Goal: Task Accomplishment & Management: Manage account settings

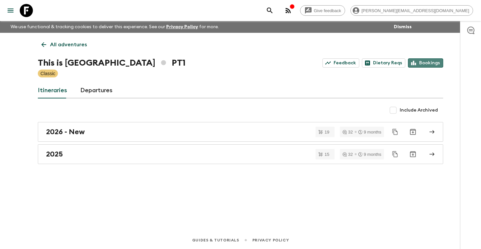
click at [429, 61] on link "Bookings" at bounding box center [425, 63] width 35 height 9
click at [60, 45] on p "All adventures" at bounding box center [68, 45] width 37 height 8
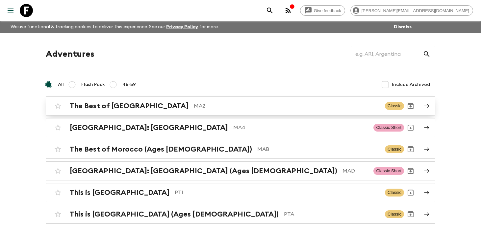
click at [100, 105] on h2 "The Best of [GEOGRAPHIC_DATA]" at bounding box center [129, 106] width 119 height 9
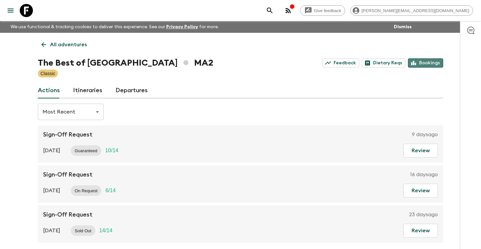
click at [429, 65] on link "Bookings" at bounding box center [425, 63] width 35 height 9
click at [73, 44] on p "All adventures" at bounding box center [68, 45] width 37 height 8
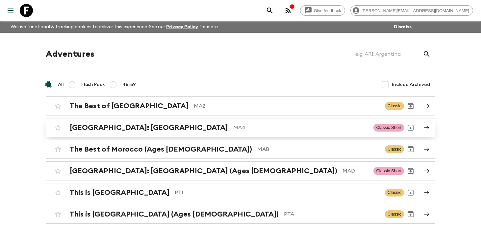
click at [98, 130] on h2 "[GEOGRAPHIC_DATA]: [GEOGRAPHIC_DATA]" at bounding box center [149, 128] width 158 height 9
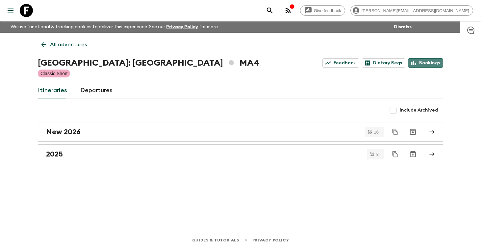
click at [430, 62] on link "Bookings" at bounding box center [425, 63] width 35 height 9
click at [66, 45] on p "All adventures" at bounding box center [68, 45] width 37 height 8
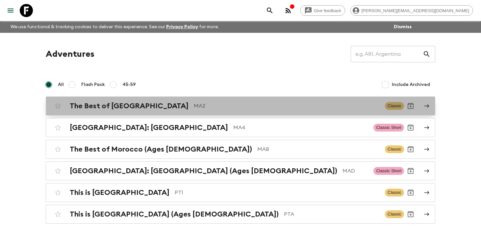
click at [106, 110] on h2 "The Best of [GEOGRAPHIC_DATA]" at bounding box center [129, 106] width 119 height 9
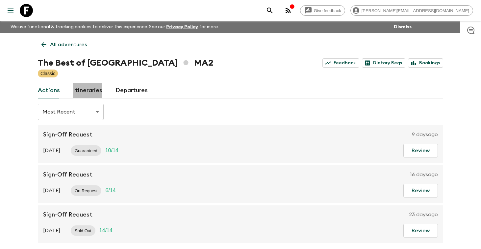
click at [91, 91] on link "Itineraries" at bounding box center [87, 91] width 29 height 16
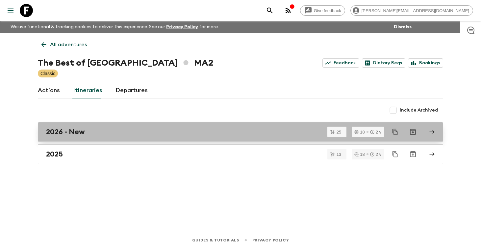
click at [77, 131] on h2 "2026 - New" at bounding box center [65, 132] width 39 height 9
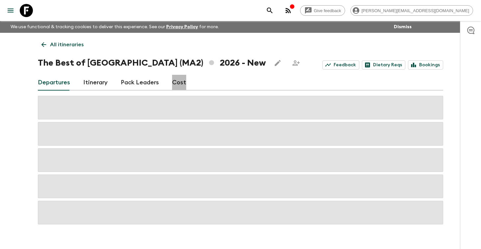
click at [177, 83] on link "Cost" at bounding box center [179, 83] width 14 height 16
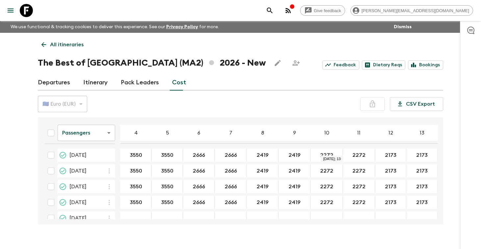
click at [454, 137] on div "Give feedback [PERSON_NAME][EMAIL_ADDRESS][DOMAIN_NAME] We use functional & tra…" at bounding box center [240, 130] width 481 height 261
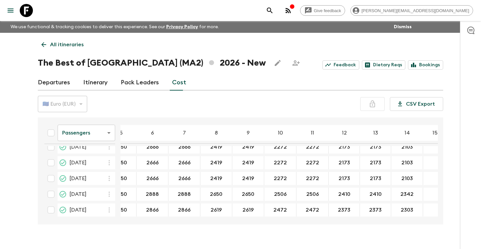
scroll to position [326, 0]
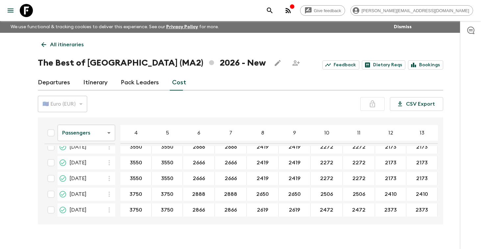
click at [110, 134] on body "Give feedback [PERSON_NAME][EMAIL_ADDRESS][DOMAIN_NAME] We use functional & tra…" at bounding box center [240, 130] width 481 height 261
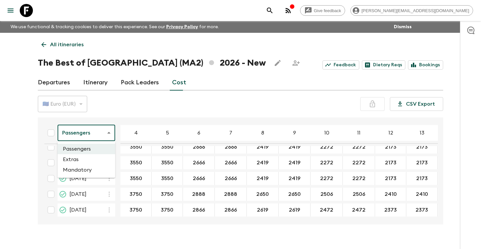
click at [92, 161] on li "Extras" at bounding box center [87, 159] width 58 height 11
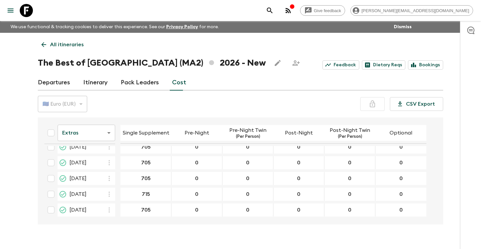
click at [110, 132] on body "Give feedback [PERSON_NAME][EMAIL_ADDRESS][DOMAIN_NAME] We use functional & tra…" at bounding box center [240, 130] width 481 height 261
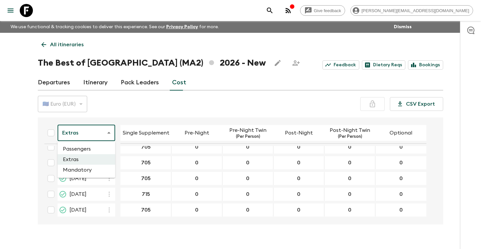
click at [89, 172] on li "Mandatory" at bounding box center [87, 170] width 58 height 11
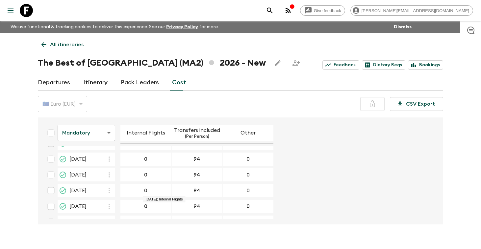
scroll to position [212, 0]
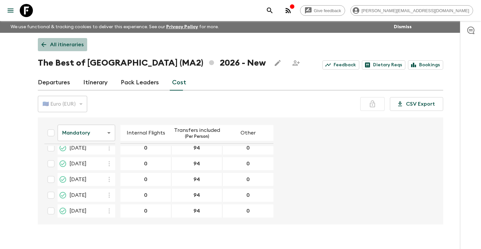
click at [74, 47] on p "All itineraries" at bounding box center [67, 45] width 34 height 8
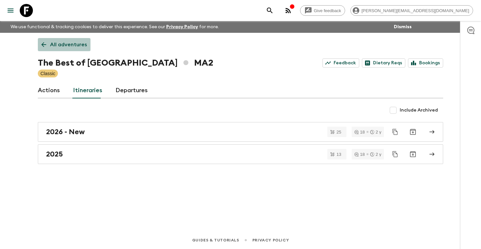
click at [70, 45] on p "All adventures" at bounding box center [68, 45] width 37 height 8
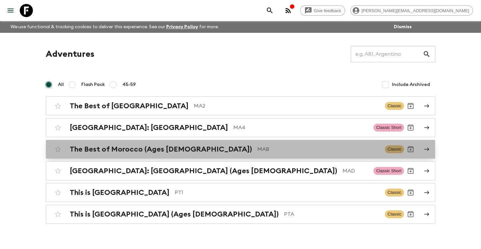
click at [91, 153] on h2 "The Best of Morocco (Ages [DEMOGRAPHIC_DATA])" at bounding box center [161, 149] width 182 height 9
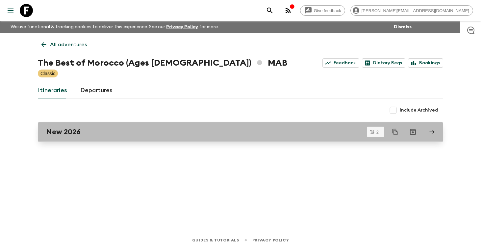
click at [78, 131] on h2 "New 2026" at bounding box center [63, 132] width 35 height 9
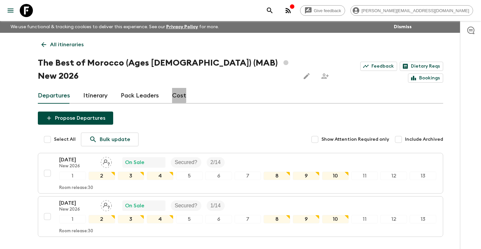
click at [174, 88] on link "Cost" at bounding box center [179, 96] width 14 height 16
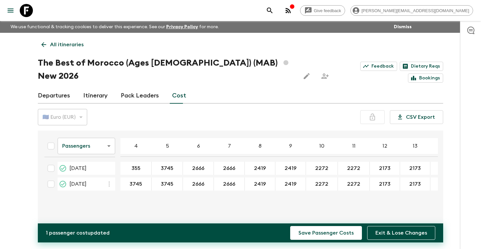
click at [127, 195] on div "Passengers passengersCost ​ 4 5 6 7 8 9 10 11 12 13 14 15 16 17 18 [DATE] 355 ​…" at bounding box center [238, 184] width 398 height 97
click at [144, 165] on input "355" at bounding box center [136, 169] width 28 height 8
type input "0"
type input "3550"
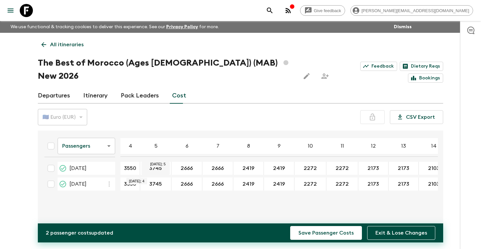
type input "3550"
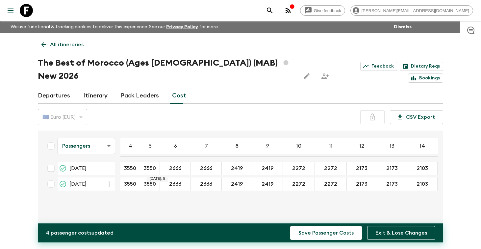
type input "3550"
click at [201, 193] on div "Passengers passengersCost ​ 4 5 6 7 8 9 10 11 12 13 14 15 16 17 18 [DATE] 3550 …" at bounding box center [238, 184] width 398 height 97
click at [110, 134] on body "Give feedback [PERSON_NAME][EMAIL_ADDRESS][DOMAIN_NAME] We use functional & tra…" at bounding box center [240, 137] width 481 height 274
click at [94, 160] on li "Extras" at bounding box center [87, 159] width 58 height 11
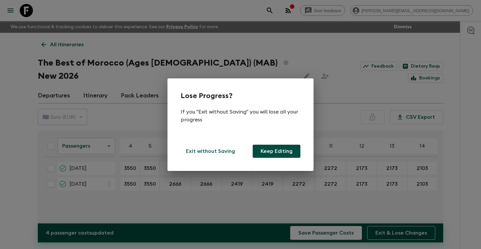
click at [290, 150] on button "Keep Editing" at bounding box center [276, 151] width 48 height 13
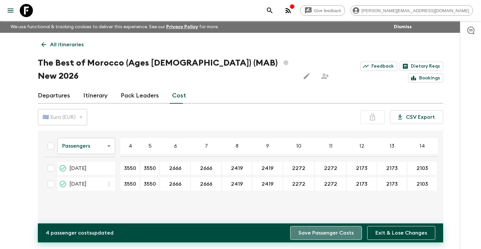
click at [338, 230] on button "Save Passenger Costs" at bounding box center [326, 233] width 72 height 14
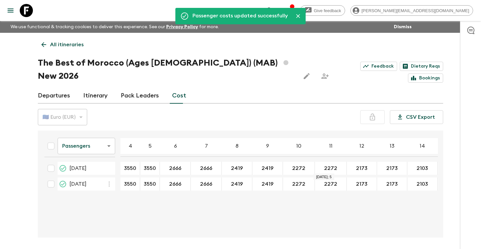
click at [111, 132] on body "Give feedback [PERSON_NAME][EMAIL_ADDRESS][DOMAIN_NAME] We use functional & tra…" at bounding box center [240, 137] width 481 height 274
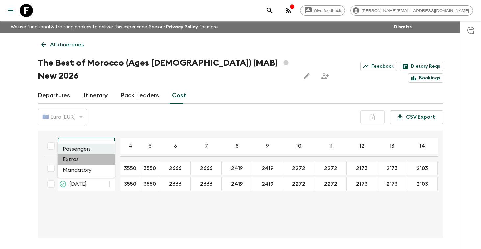
click at [95, 163] on li "Extras" at bounding box center [87, 159] width 58 height 11
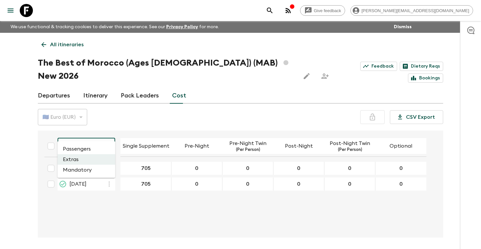
click at [102, 132] on body "Give feedback [PERSON_NAME][EMAIL_ADDRESS][DOMAIN_NAME] We use functional & tra…" at bounding box center [240, 137] width 481 height 274
click at [89, 173] on li "Mandatory" at bounding box center [87, 170] width 58 height 11
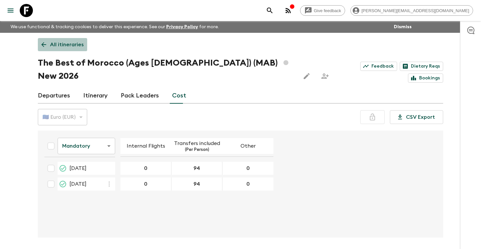
click at [56, 45] on p "All itineraries" at bounding box center [67, 45] width 34 height 8
